Goal: Information Seeking & Learning: Learn about a topic

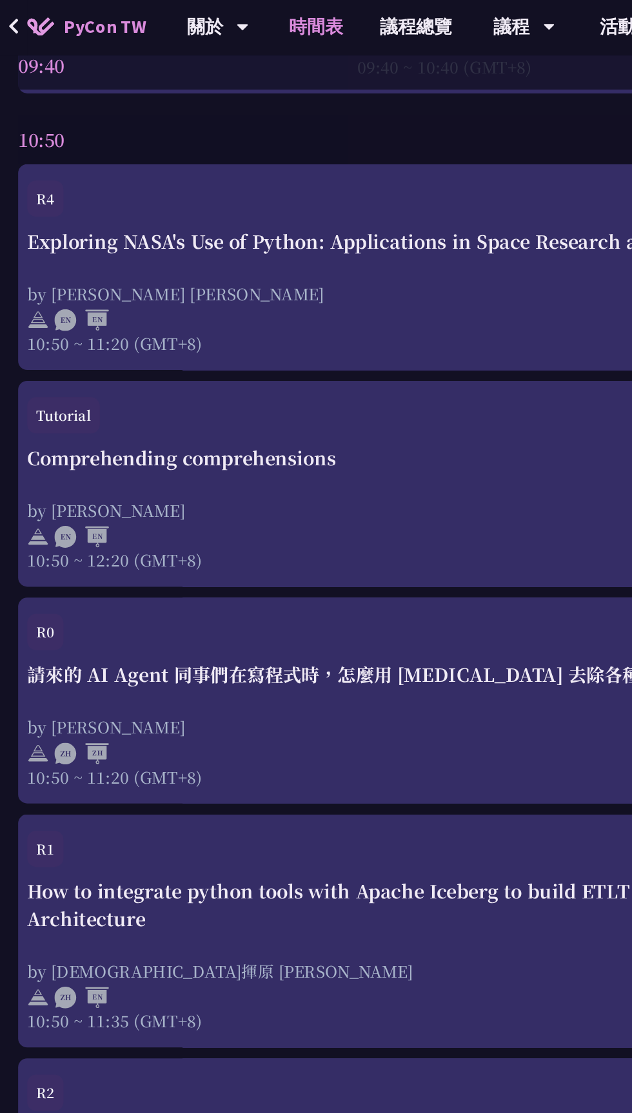
scroll to position [568, 0]
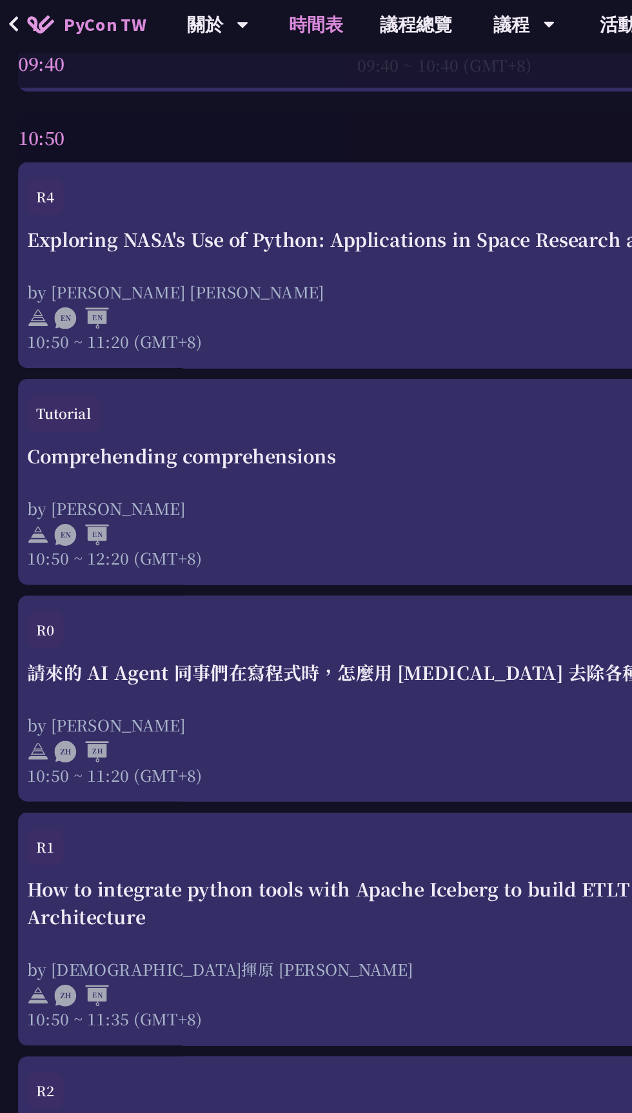
click at [320, 344] on div "Comprehending comprehensions by [PERSON_NAME] 10:50 ~ 12:20 (GMT+8)" at bounding box center [315, 363] width 593 height 90
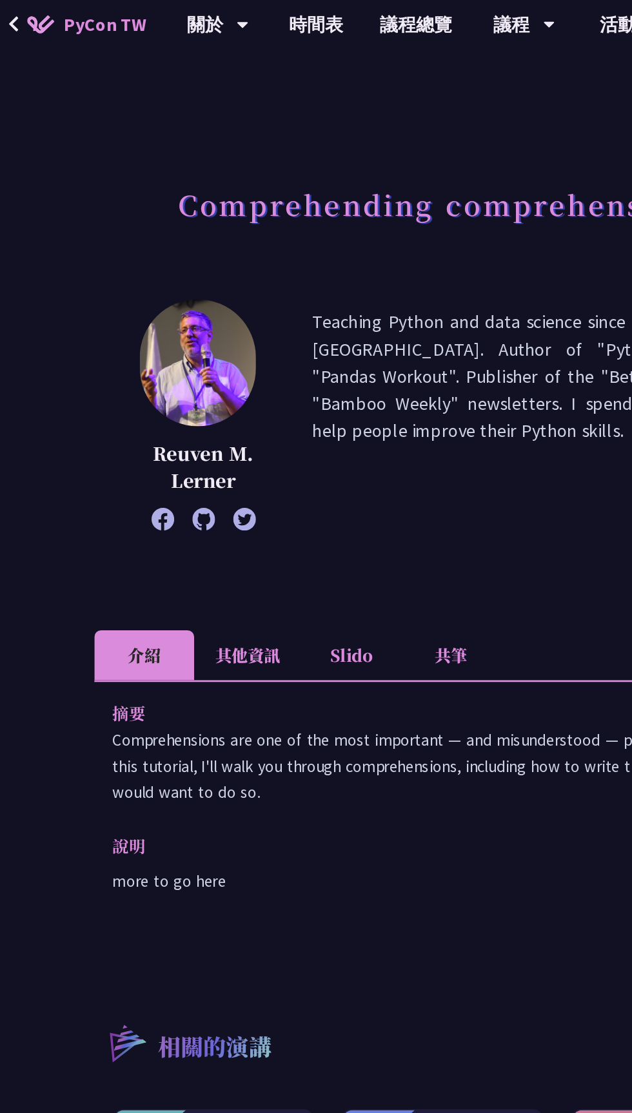
click at [244, 463] on li "Slido" at bounding box center [249, 468] width 71 height 35
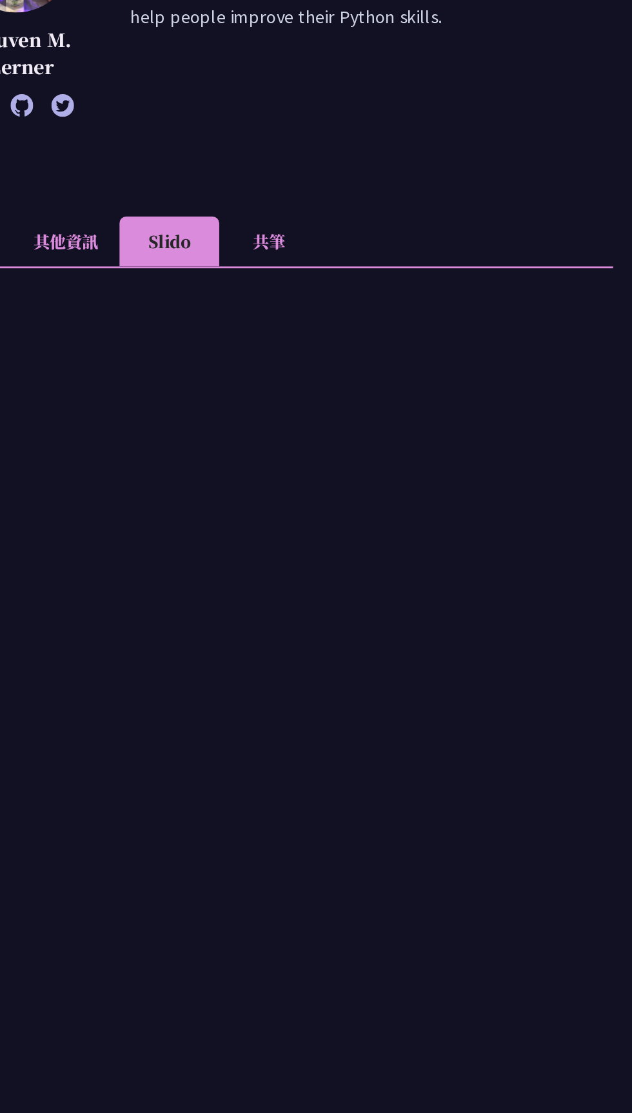
scroll to position [175, 0]
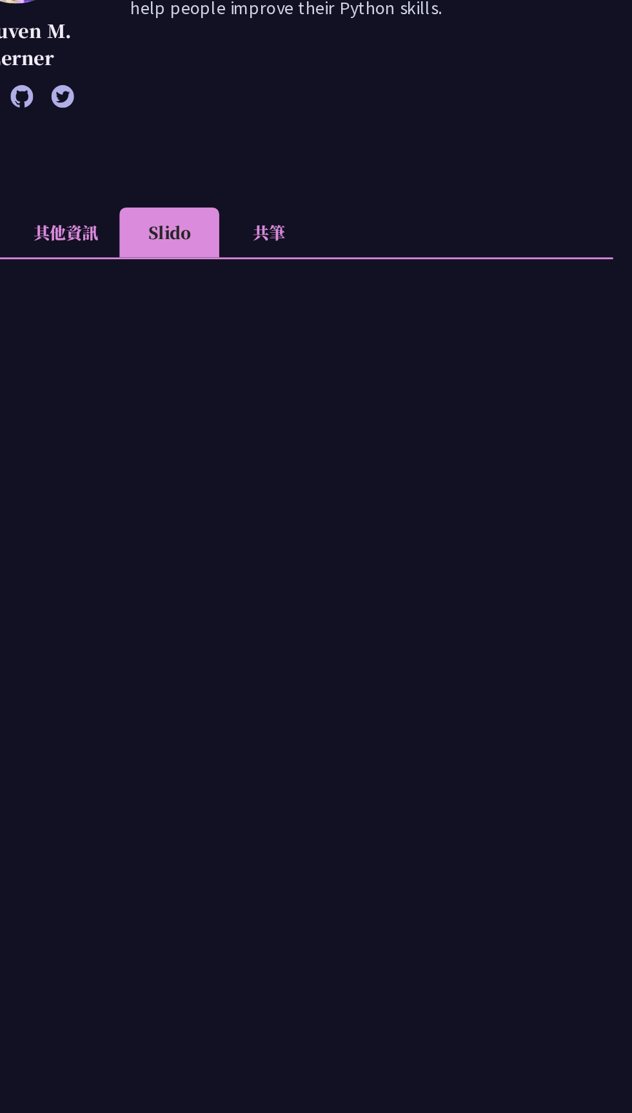
click at [314, 297] on li "共筆" at bounding box center [320, 294] width 71 height 35
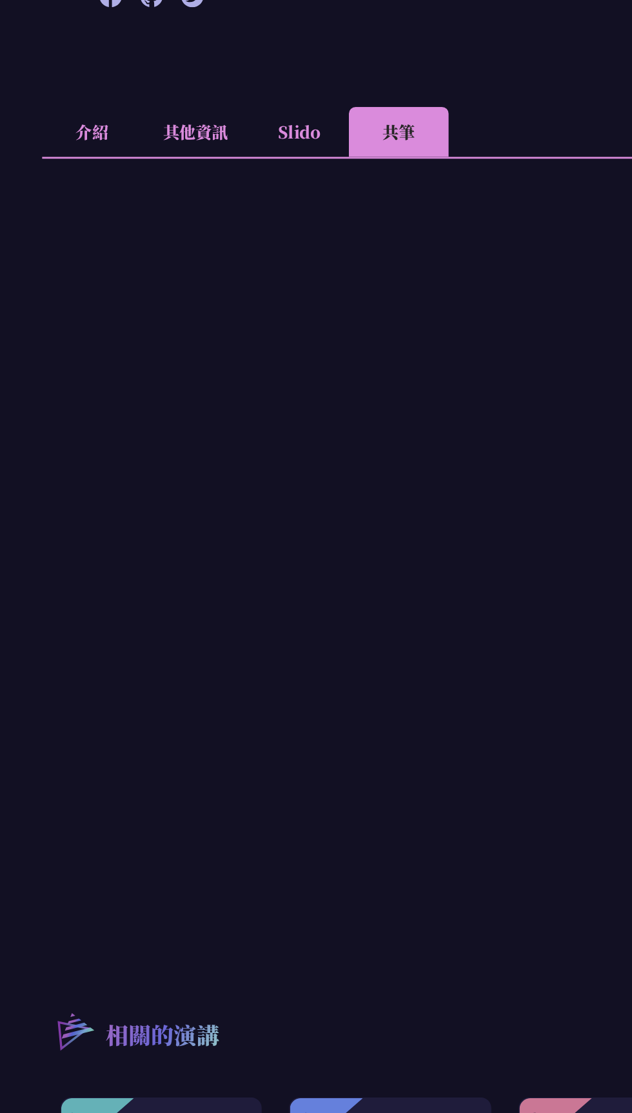
click at [237, 278] on li "Slido" at bounding box center [249, 294] width 71 height 35
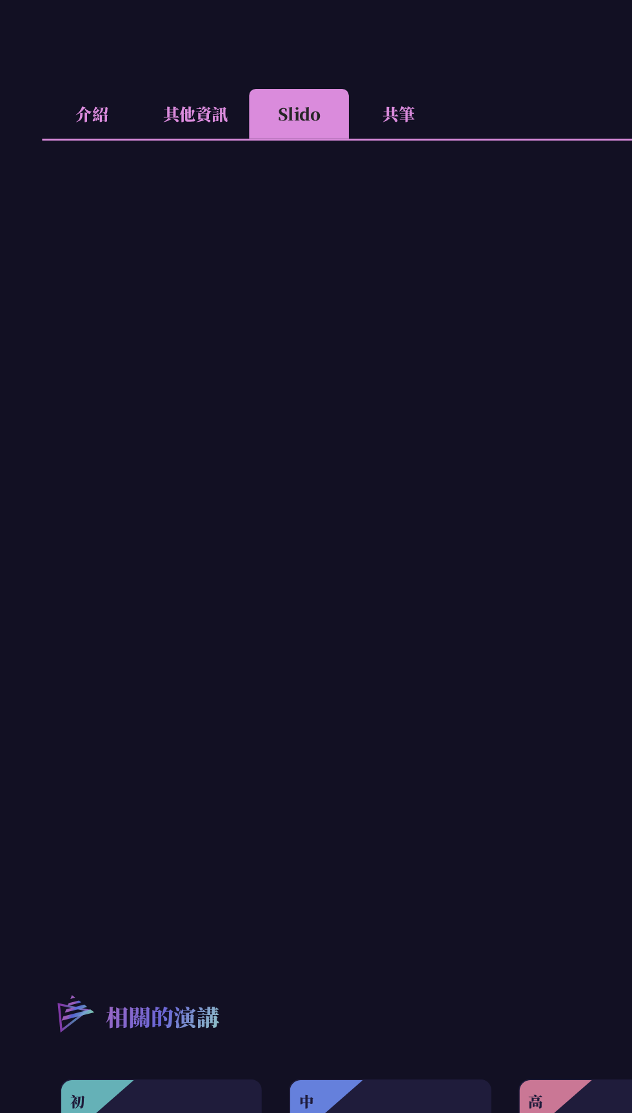
scroll to position [295, 0]
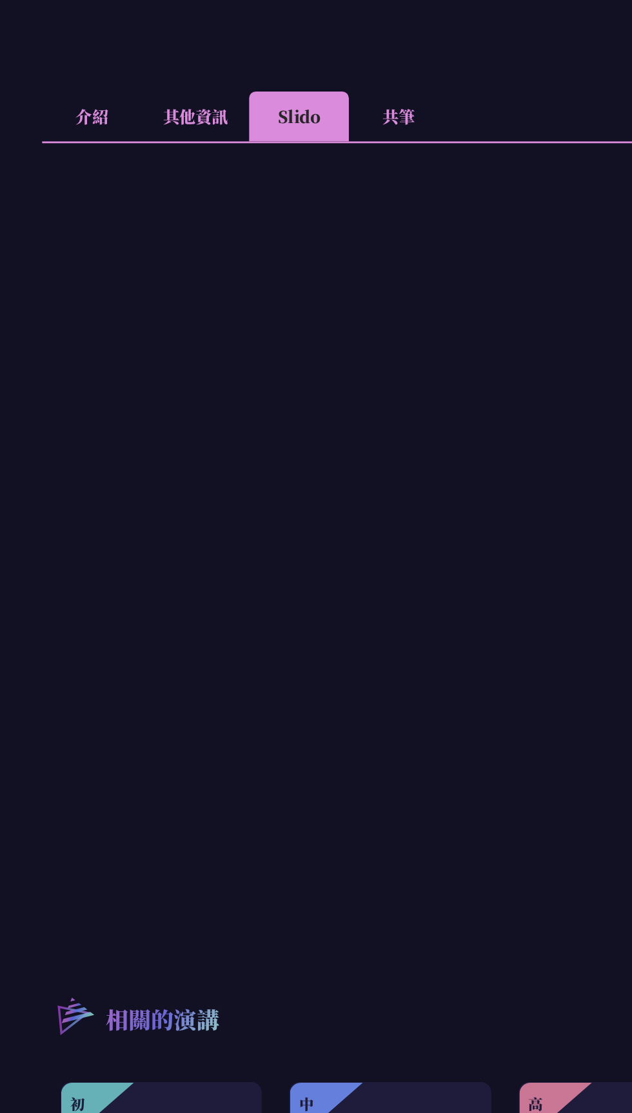
click at [322, 168] on li "共筆" at bounding box center [320, 173] width 71 height 35
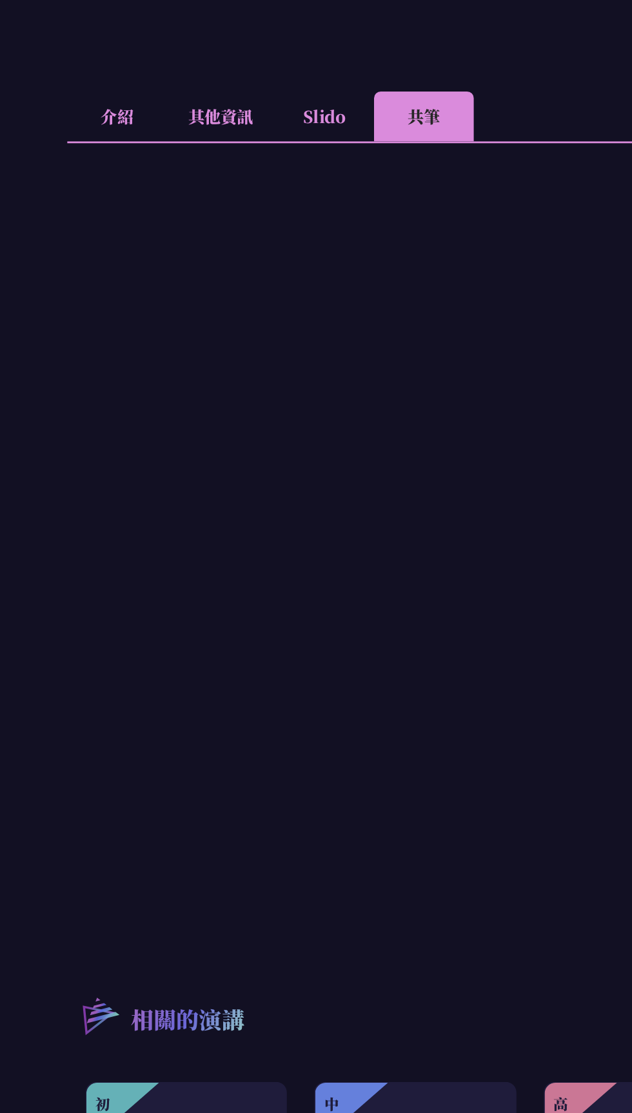
click at [177, 180] on li "其他資訊" at bounding box center [176, 173] width 76 height 35
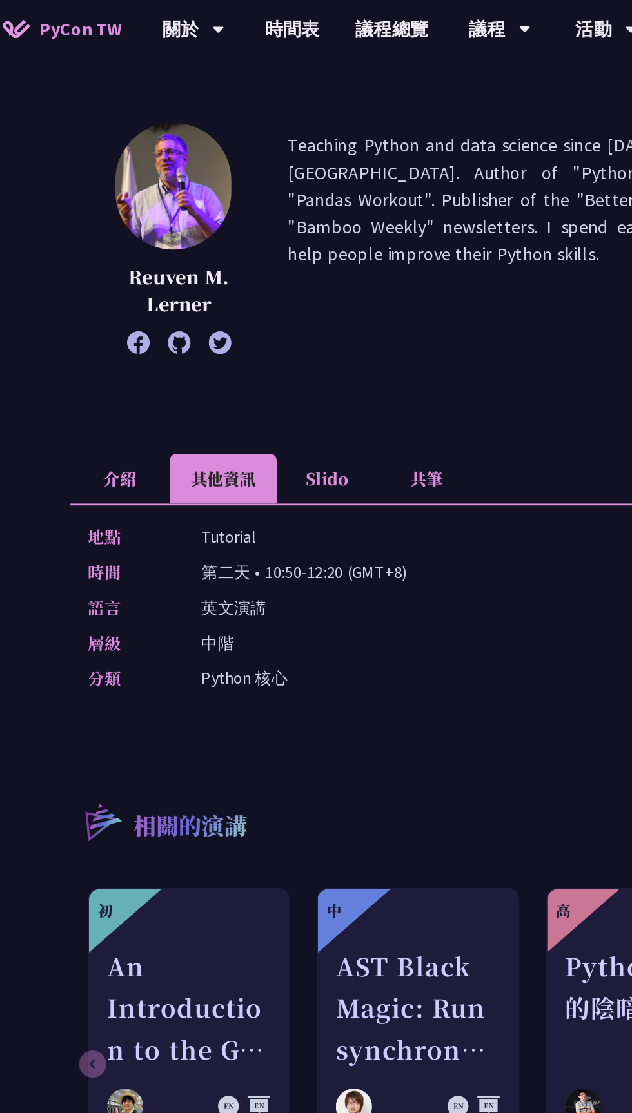
scroll to position [128, 0]
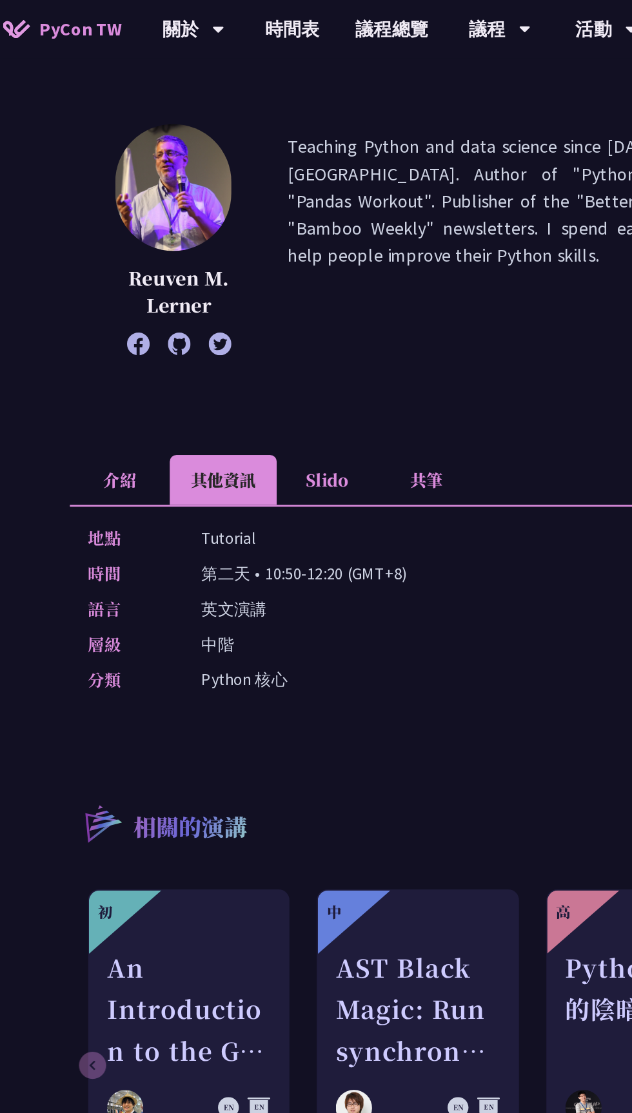
click at [75, 337] on li "介紹" at bounding box center [102, 341] width 71 height 35
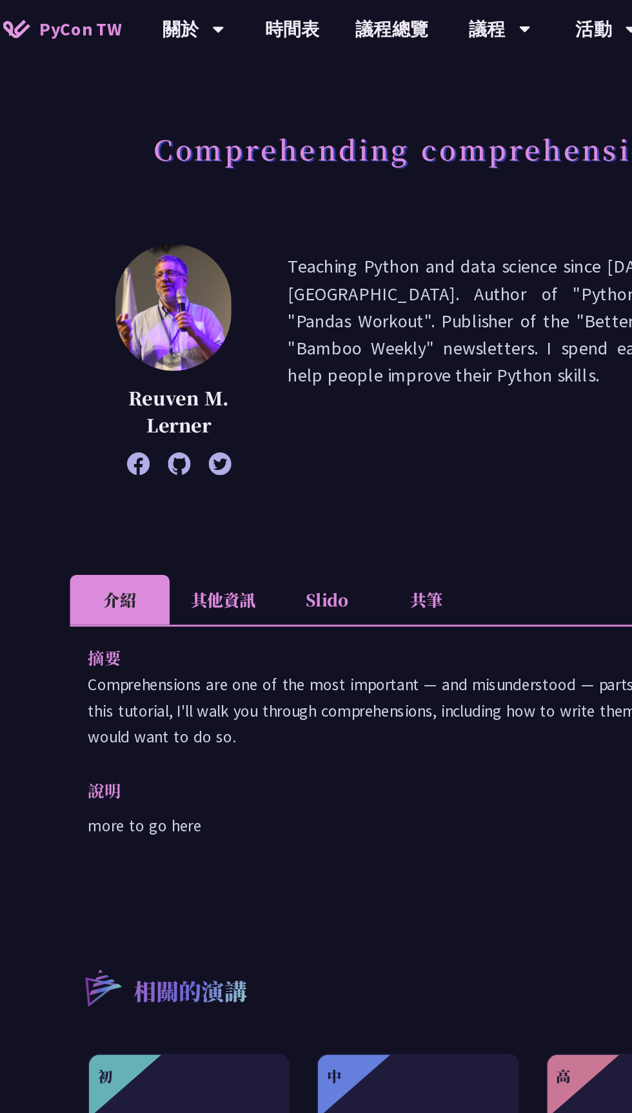
scroll to position [0, 0]
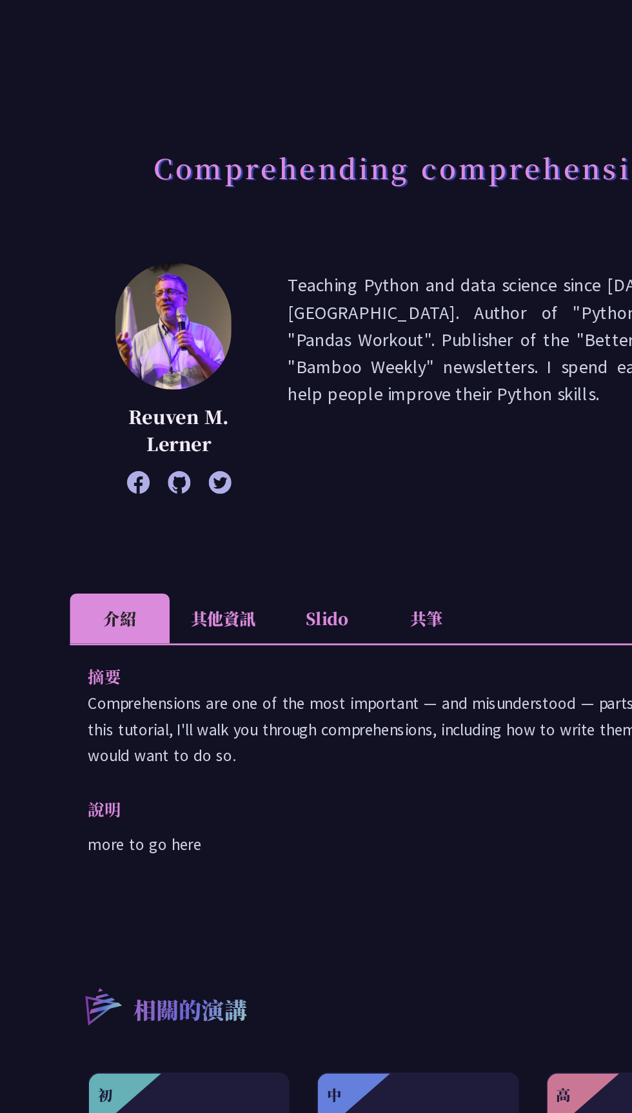
click at [135, 638] on div "摘要 Comprehensions are one of the most important — and misunderstood — parts of …" at bounding box center [316, 579] width 498 height 184
click at [144, 651] on div "摘要 Comprehensions are one of the most important — and misunderstood — parts of …" at bounding box center [316, 579] width 498 height 184
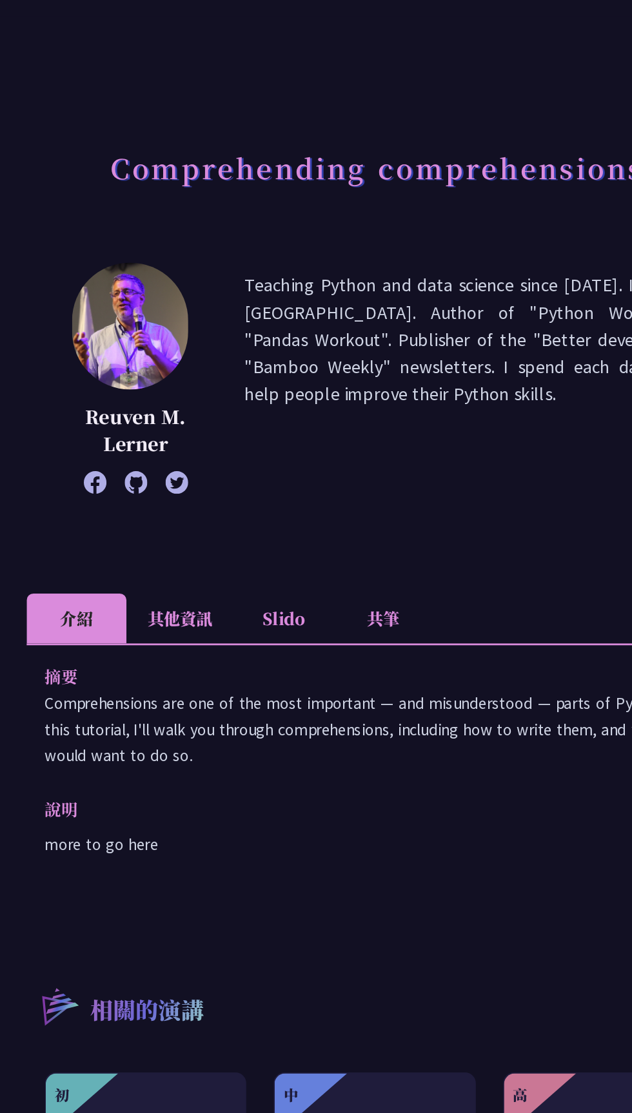
click at [166, 470] on li "其他資訊" at bounding box center [176, 468] width 76 height 35
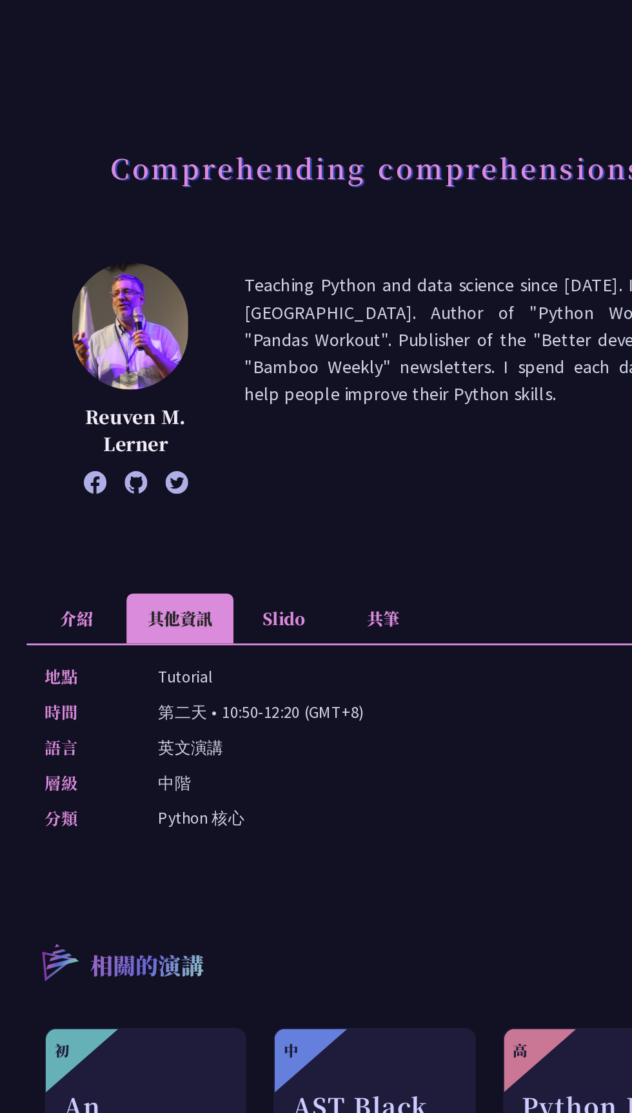
click at [233, 477] on li "Slido" at bounding box center [249, 468] width 71 height 35
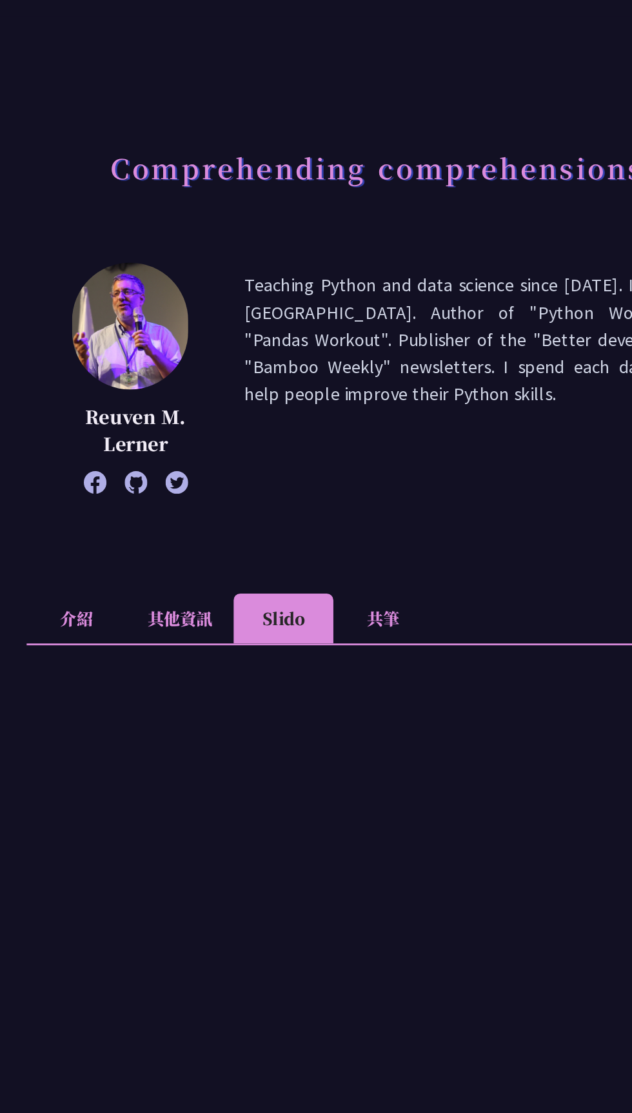
click at [317, 454] on li "共筆" at bounding box center [320, 468] width 71 height 35
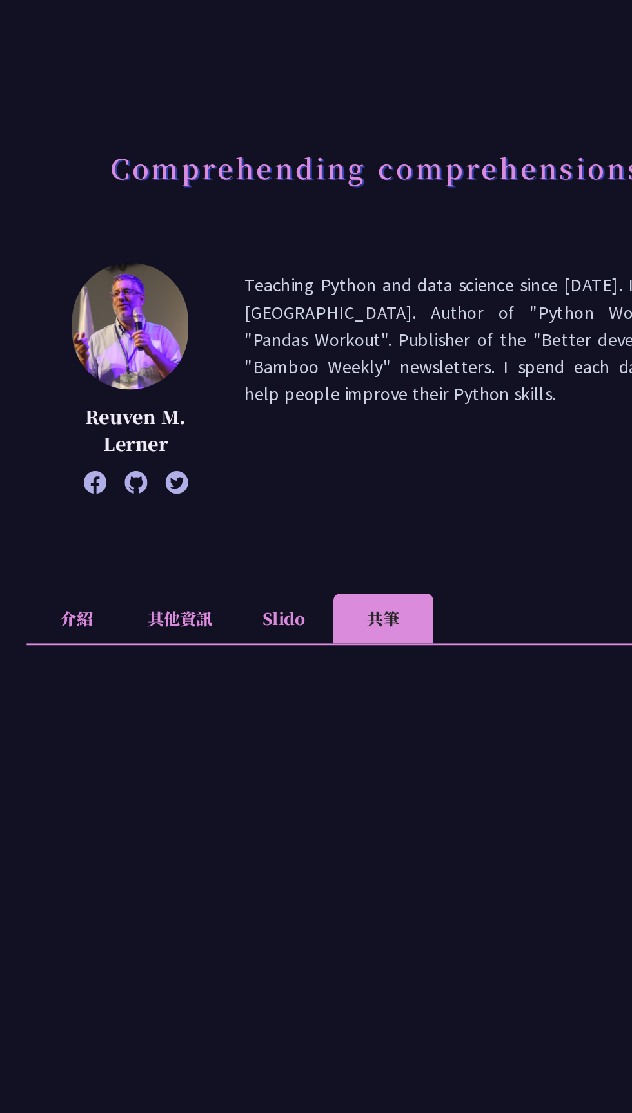
click at [237, 476] on li "Slido" at bounding box center [249, 468] width 71 height 35
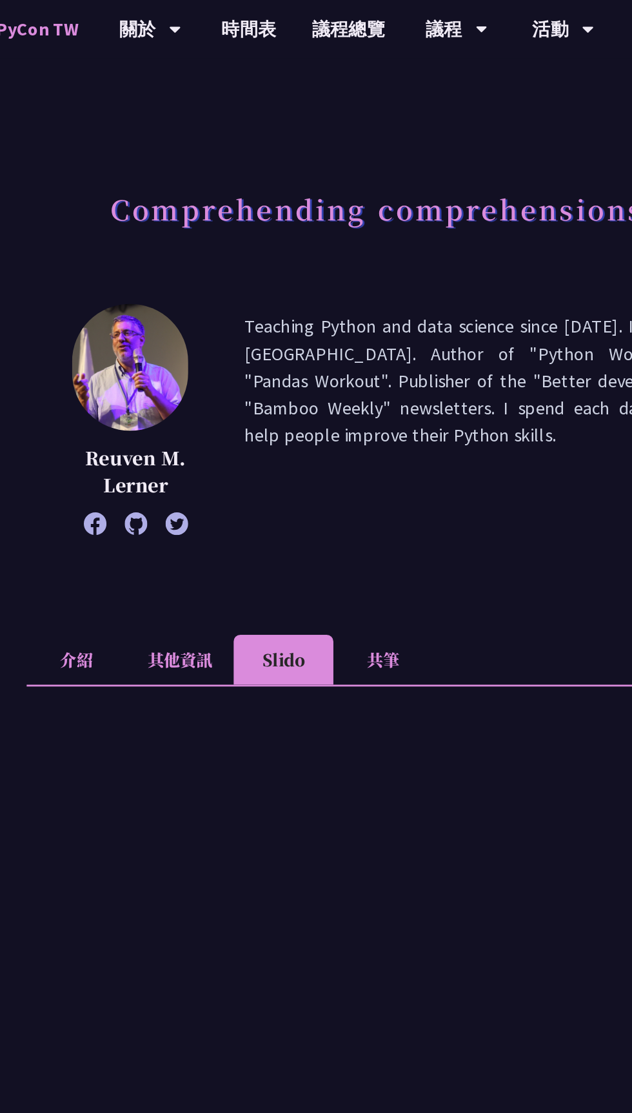
click at [218, 14] on link "時間表" at bounding box center [225, 20] width 64 height 41
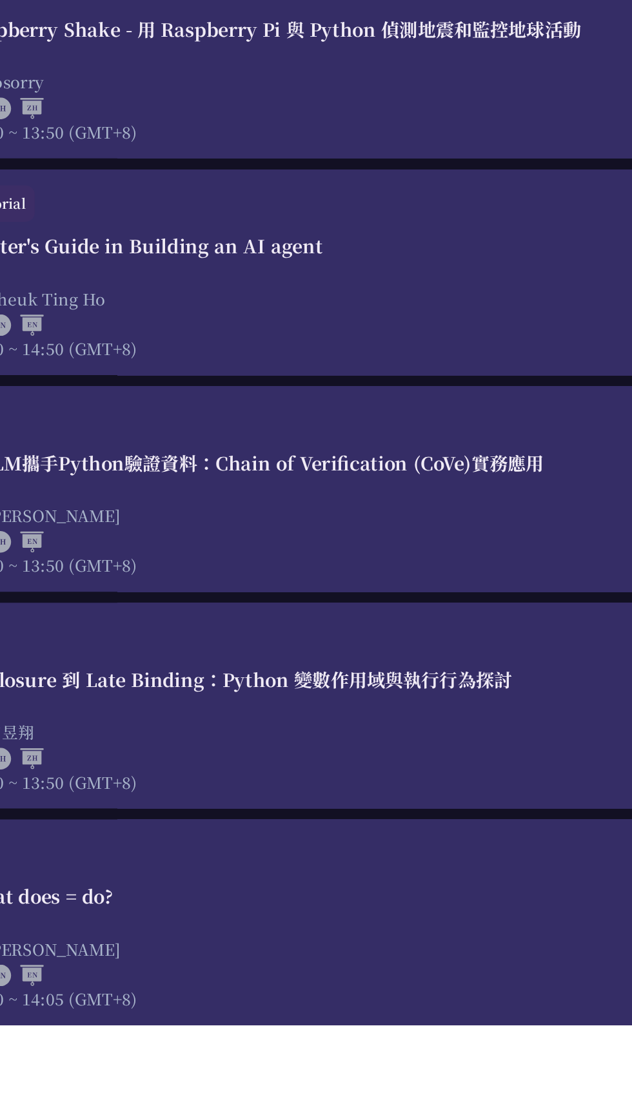
scroll to position [2198, 0]
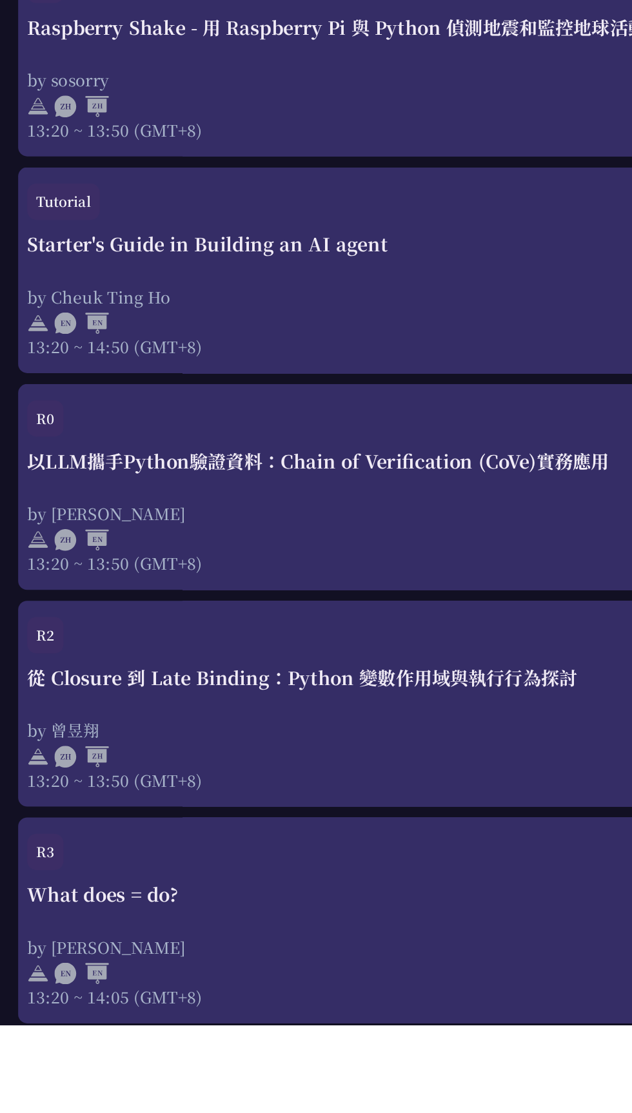
click at [198, 1055] on div "by [PERSON_NAME]" at bounding box center [315, 1057] width 593 height 16
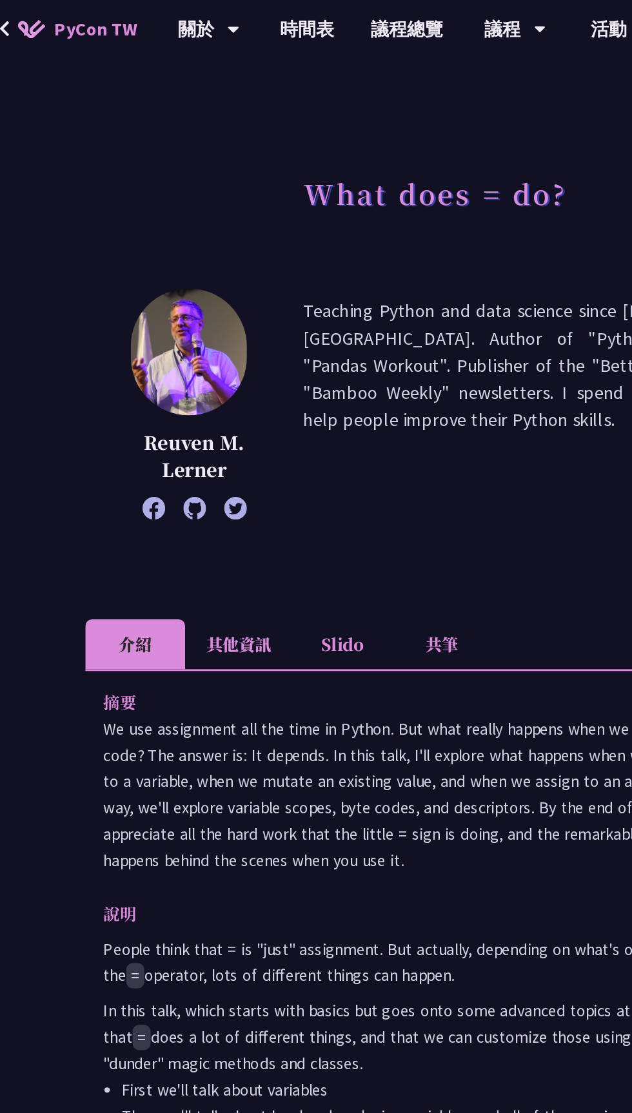
scroll to position [8, 0]
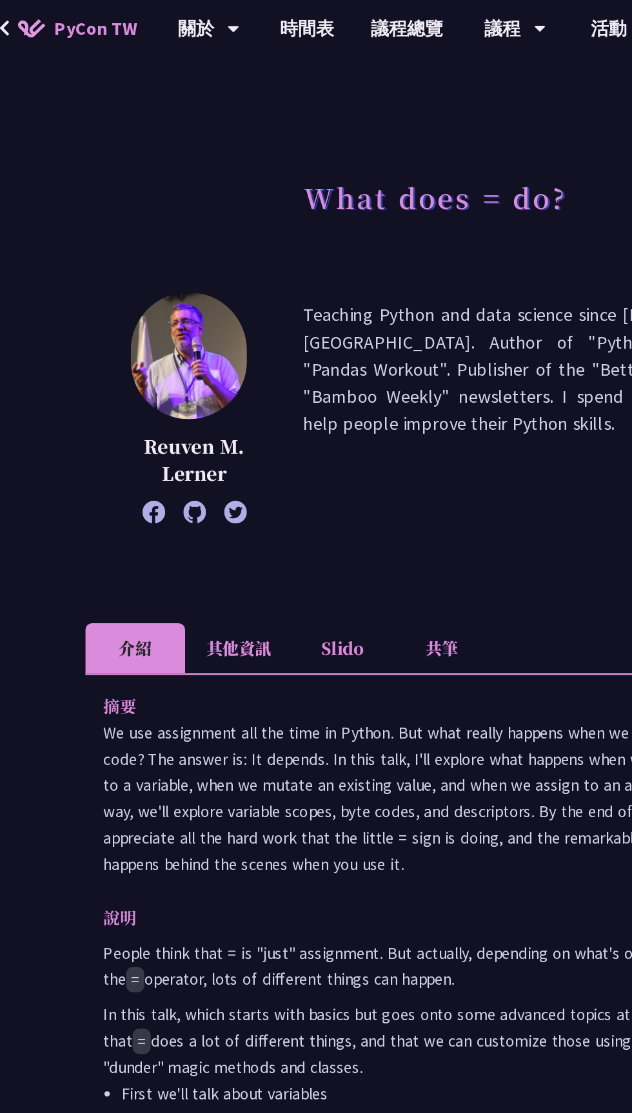
click at [162, 456] on li "其他資訊" at bounding box center [176, 461] width 76 height 35
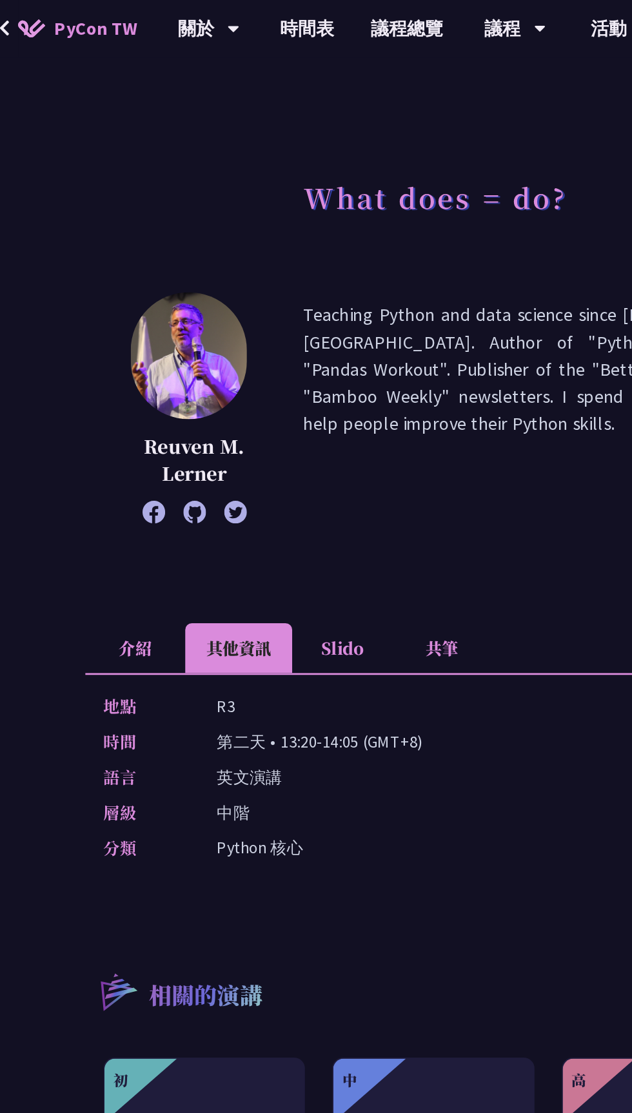
click at [222, 456] on li "Slido" at bounding box center [249, 461] width 71 height 35
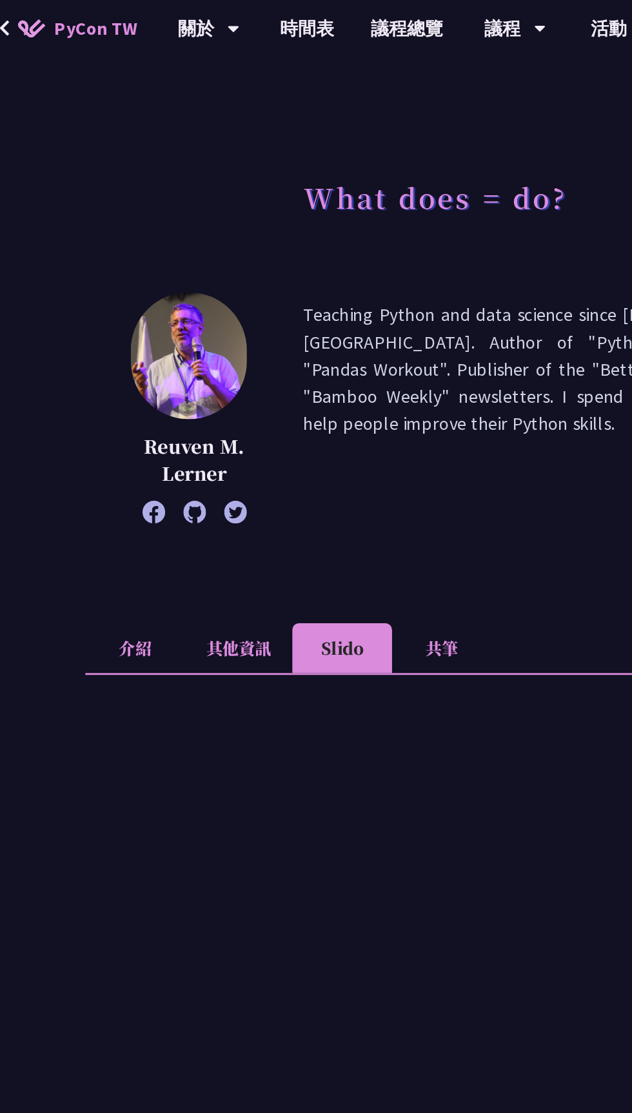
click at [158, 454] on li "其他資訊" at bounding box center [176, 461] width 76 height 35
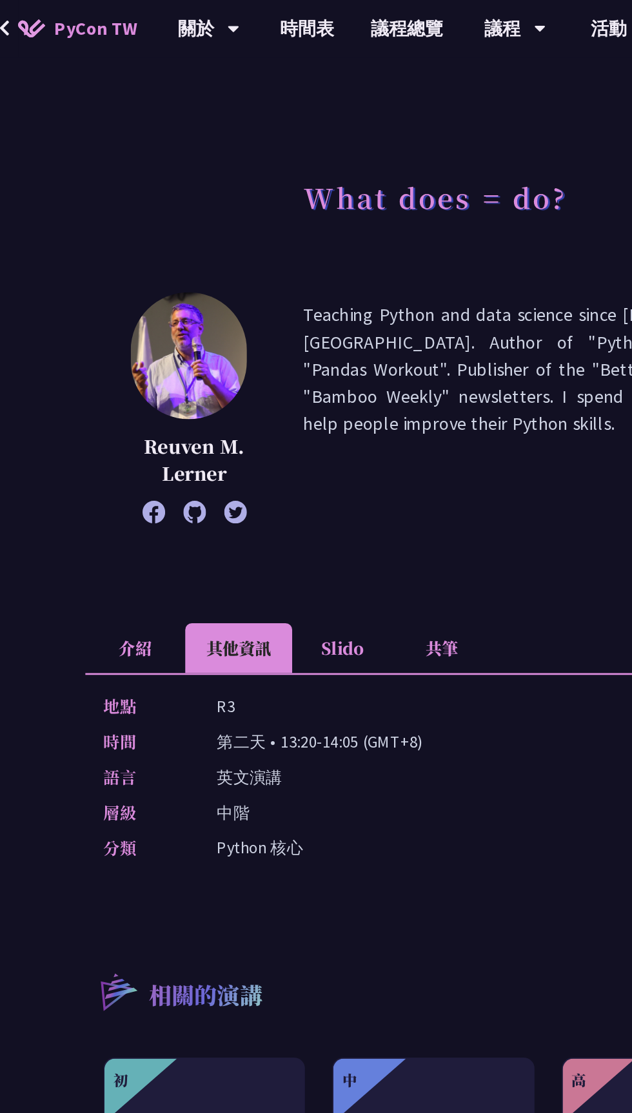
click at [97, 461] on li "介紹" at bounding box center [102, 461] width 71 height 35
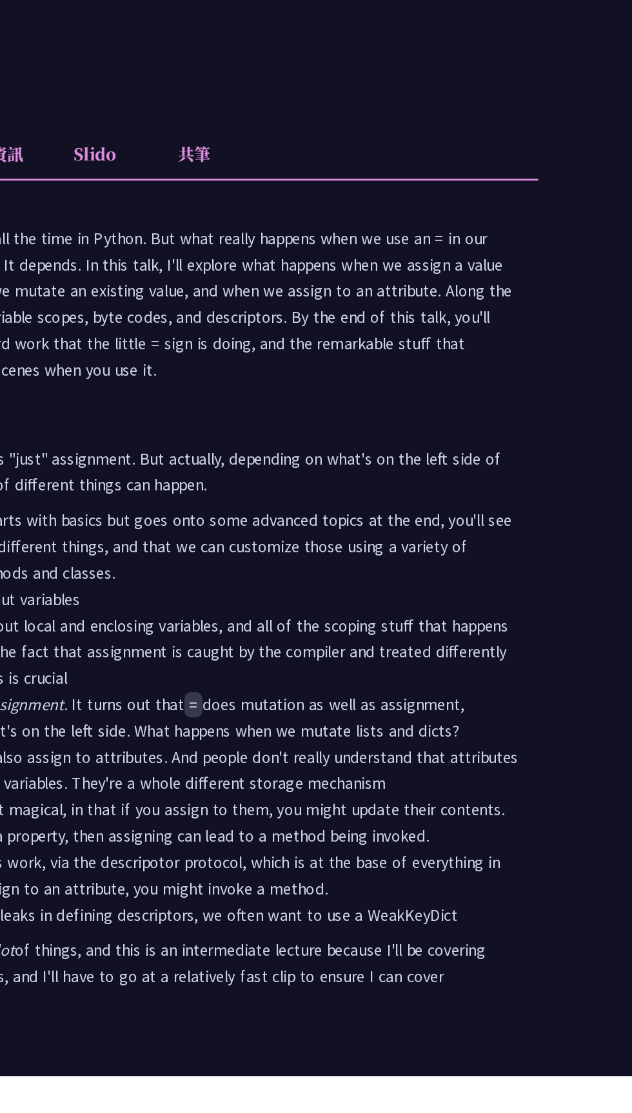
scroll to position [11, 0]
copy div "lo Ip dol sitametcon adi eli sedd ei Tempor. Inc utla etdolo magnaal enim ad mi…"
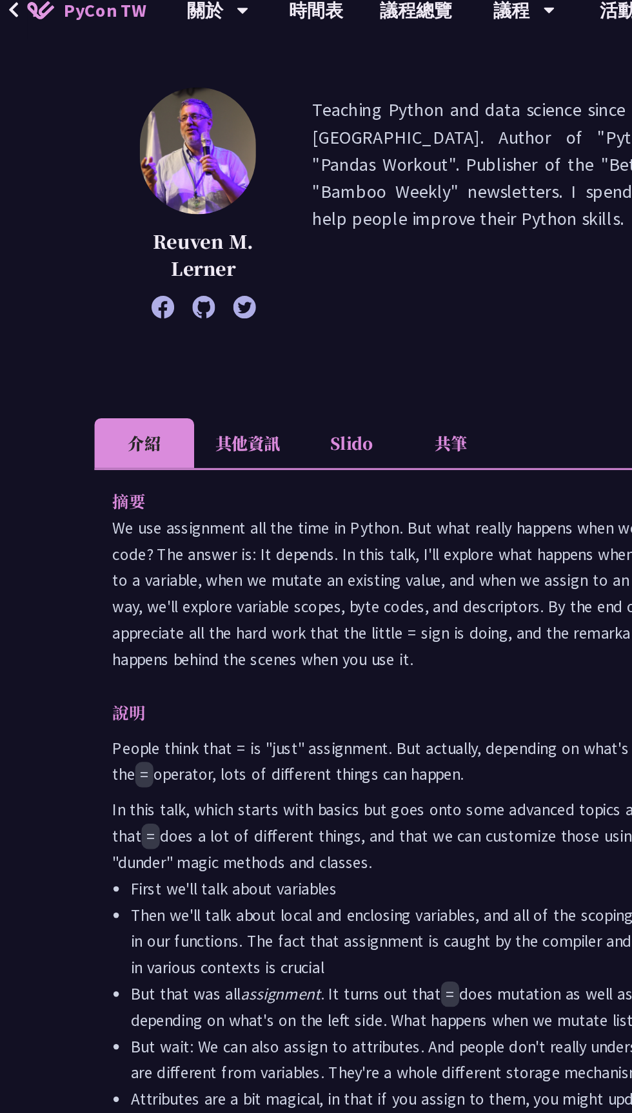
scroll to position [141, 0]
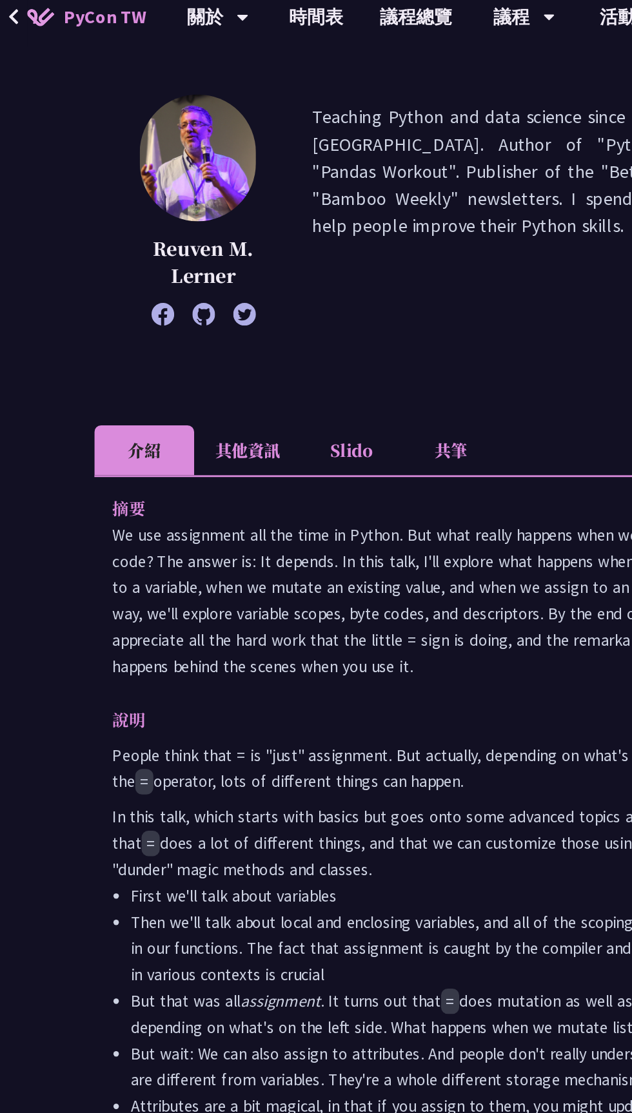
click at [146, 235] on icon at bounding box center [145, 232] width 16 height 16
